Goal: Find contact information: Find contact information

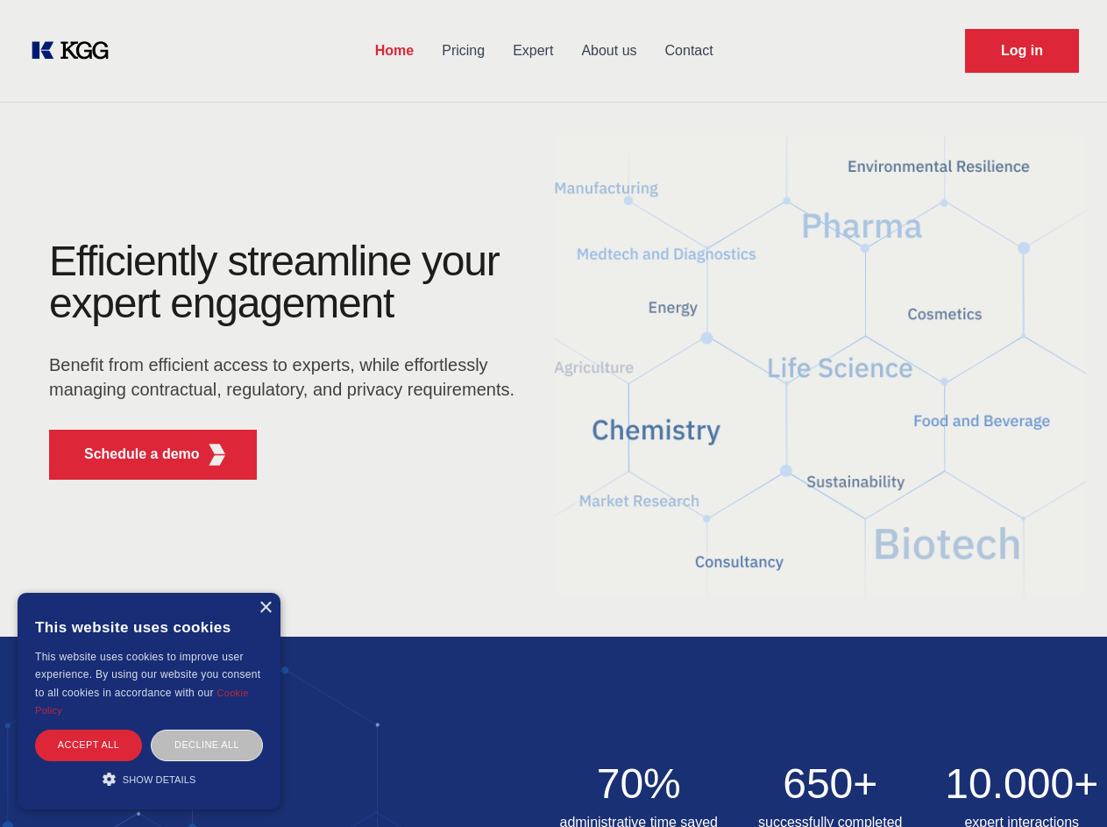
click at [553, 413] on div "Efficiently streamline your expert engagement Benefit from efficient access to …" at bounding box center [287, 366] width 533 height 253
click at [132, 454] on p "Schedule a demo" at bounding box center [142, 454] width 116 height 21
click at [265, 608] on div "× This website uses cookies This website uses cookies to improve user experienc…" at bounding box center [149, 701] width 263 height 217
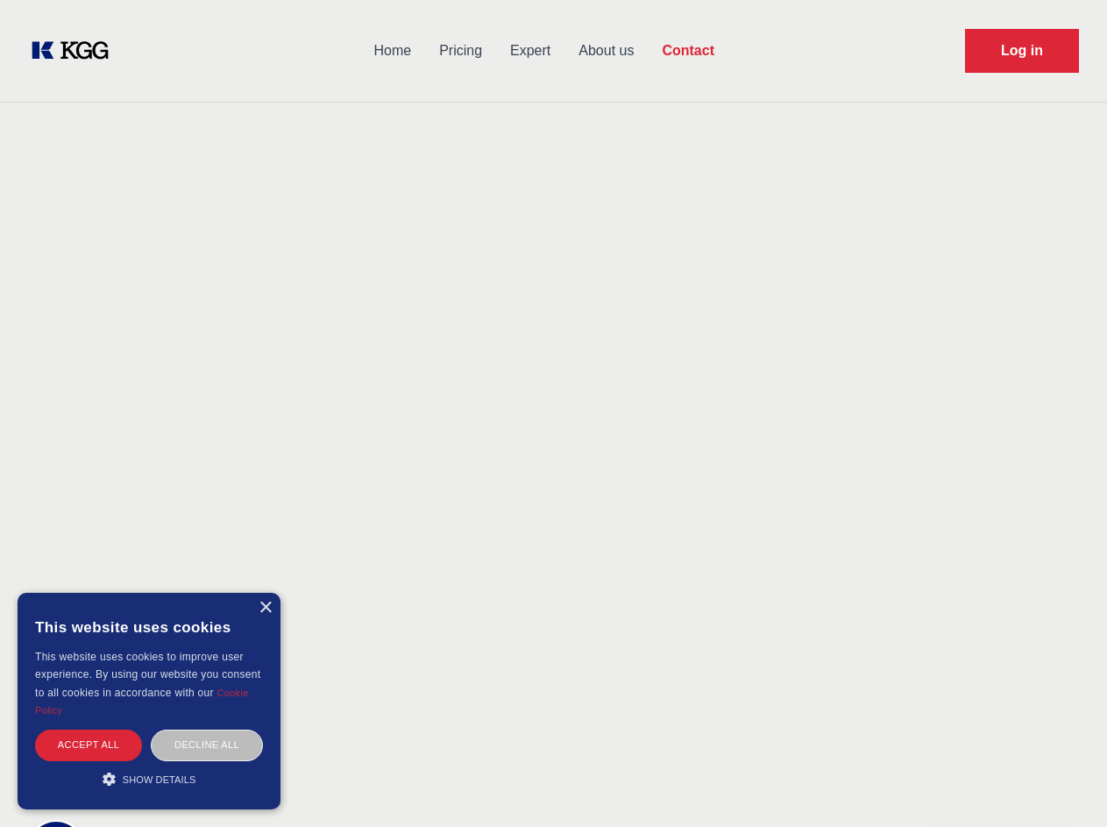
click at [89, 744] on div "Accept all" at bounding box center [88, 744] width 107 height 31
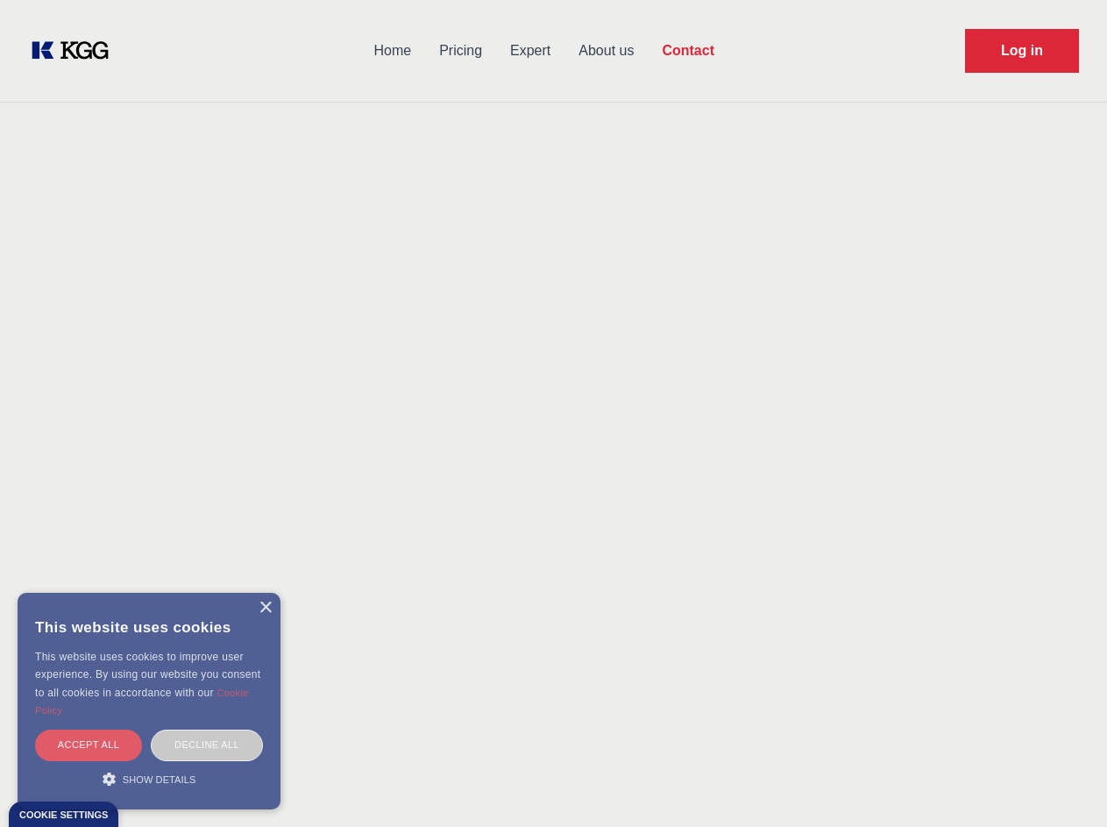
click at [207, 744] on div "Decline all" at bounding box center [207, 744] width 112 height 31
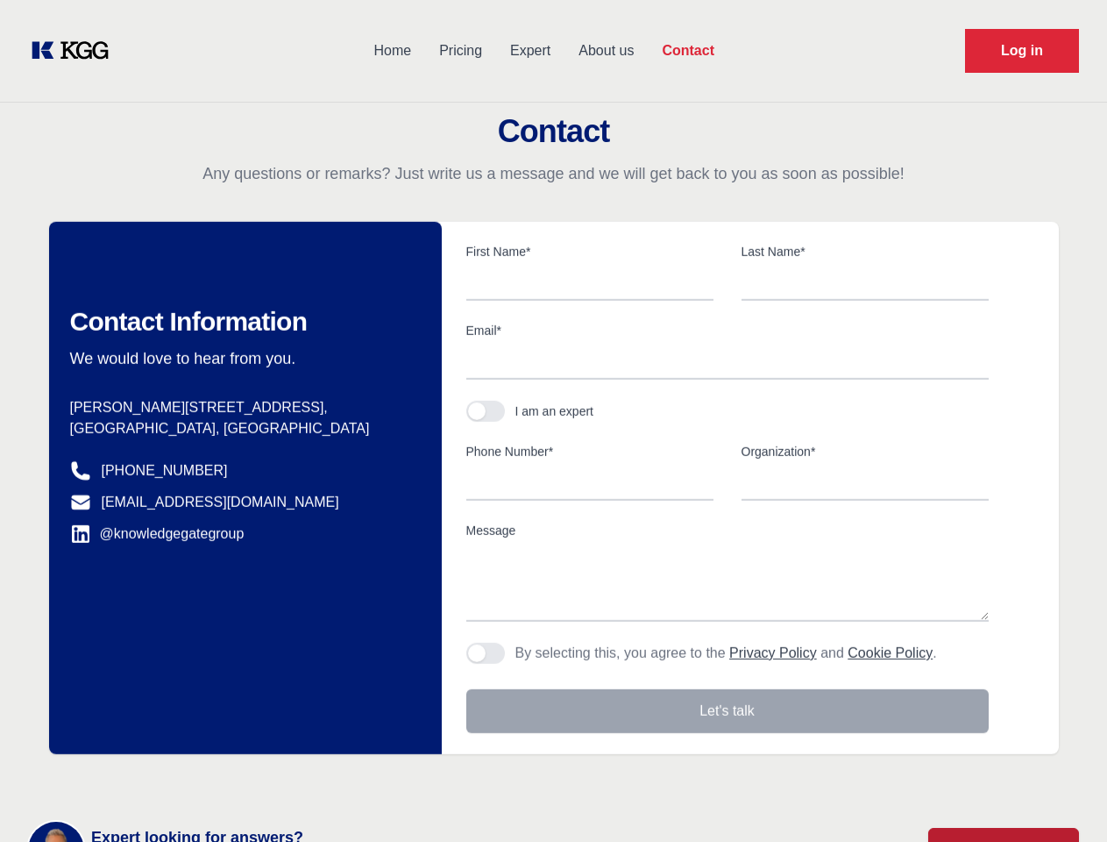
click at [149, 778] on main "Contact Any questions or remarks? Just write us a message and we will get back …" at bounding box center [553, 456] width 1107 height 913
